Goal: Information Seeking & Learning: Learn about a topic

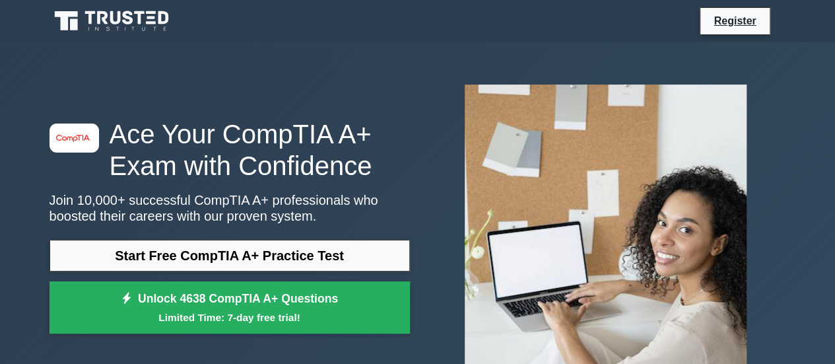
click at [240, 259] on link "Start Free CompTIA A+ Practice Test" at bounding box center [229, 255] width 360 height 32
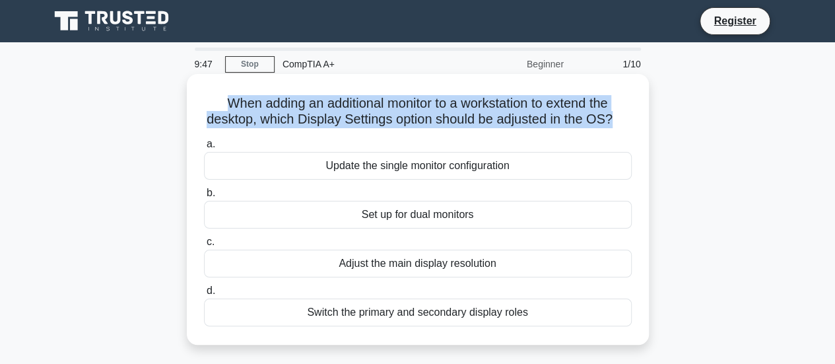
drag, startPoint x: 629, startPoint y: 119, endPoint x: 198, endPoint y: 94, distance: 432.2
click at [198, 94] on div "When adding an additional monitor to a workstation to extend the desktop, which…" at bounding box center [417, 209] width 451 height 260
copy h5 "When adding an additional monitor to a workstation to extend the desktop, which…"
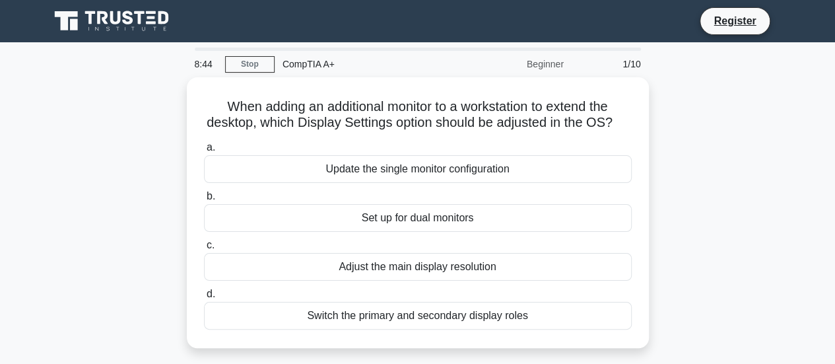
click at [741, 181] on div "When adding an additional monitor to a workstation to extend the desktop, which…" at bounding box center [418, 220] width 752 height 286
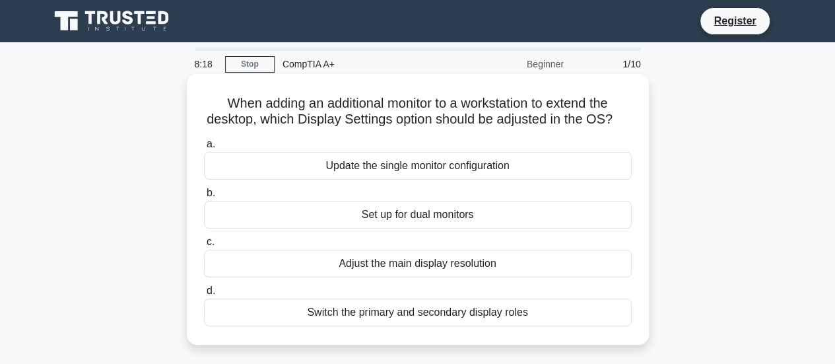
click at [404, 228] on div "Set up for dual monitors" at bounding box center [418, 215] width 428 height 28
click at [204, 197] on input "b. Set up for dual monitors" at bounding box center [204, 193] width 0 height 9
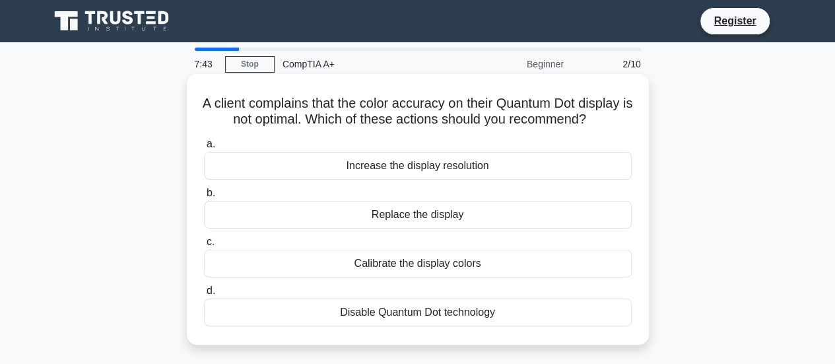
click at [408, 326] on div "Disable Quantum Dot technology" at bounding box center [418, 312] width 428 height 28
click at [204, 295] on input "d. Disable Quantum Dot technology" at bounding box center [204, 290] width 0 height 9
